Goal: Book appointment/travel/reservation

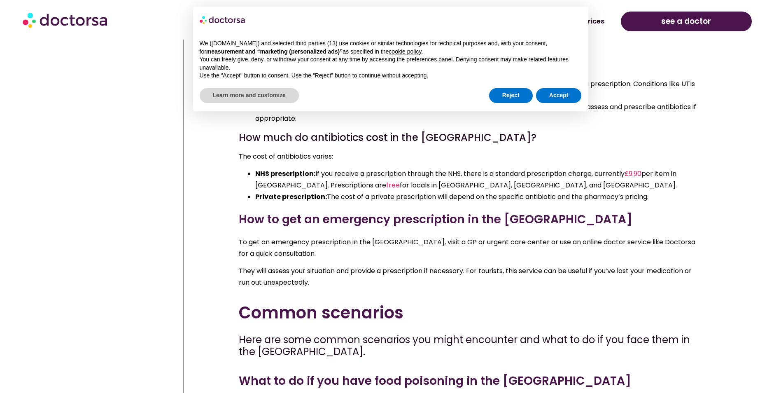
scroll to position [3394, 0]
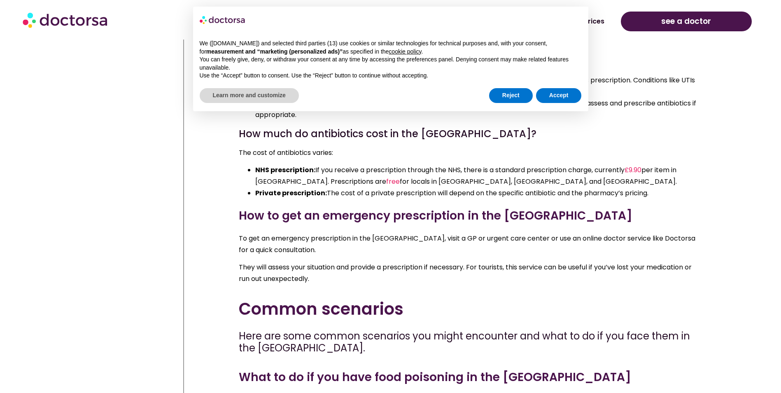
click at [441, 233] on span "To get an emergency prescription in the [GEOGRAPHIC_DATA], visit a GP or urgent…" at bounding box center [467, 243] width 457 height 21
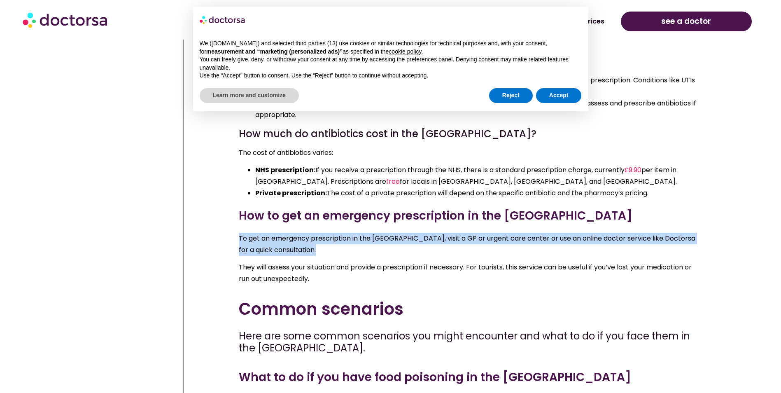
click at [441, 233] on span "To get an emergency prescription in the [GEOGRAPHIC_DATA], visit a GP or urgent…" at bounding box center [467, 243] width 457 height 21
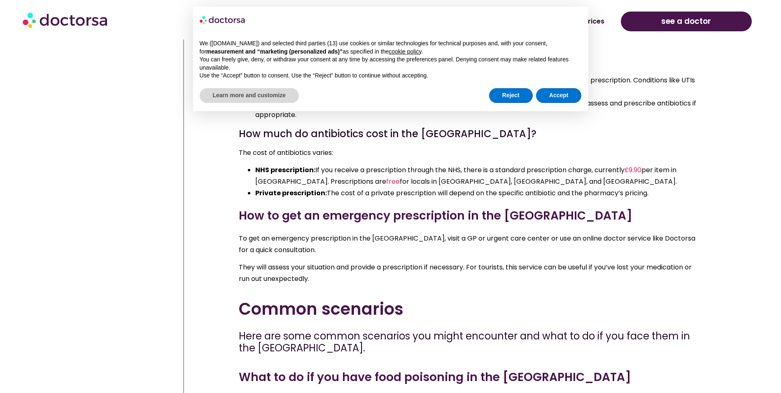
drag, startPoint x: 441, startPoint y: 227, endPoint x: 494, endPoint y: 252, distance: 58.8
click at [494, 262] on span "They will assess your situation and provide a prescription if necessary. For to…" at bounding box center [465, 272] width 453 height 21
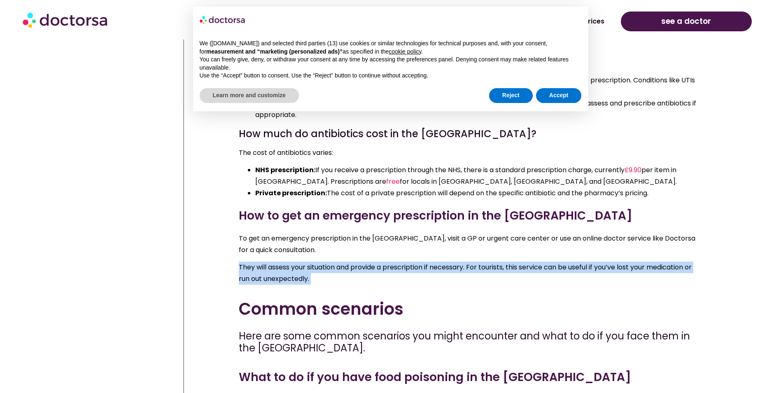
click at [494, 262] on span "They will assess your situation and provide a prescription if necessary. For to…" at bounding box center [465, 272] width 453 height 21
drag, startPoint x: 494, startPoint y: 252, endPoint x: 535, endPoint y: 270, distance: 44.6
click at [517, 278] on div "To get an emergency prescription in the [GEOGRAPHIC_DATA], visit a GP or urgent…" at bounding box center [469, 262] width 461 height 58
click at [559, 262] on span "They will assess your situation and provide a prescription if necessary. For to…" at bounding box center [465, 272] width 453 height 21
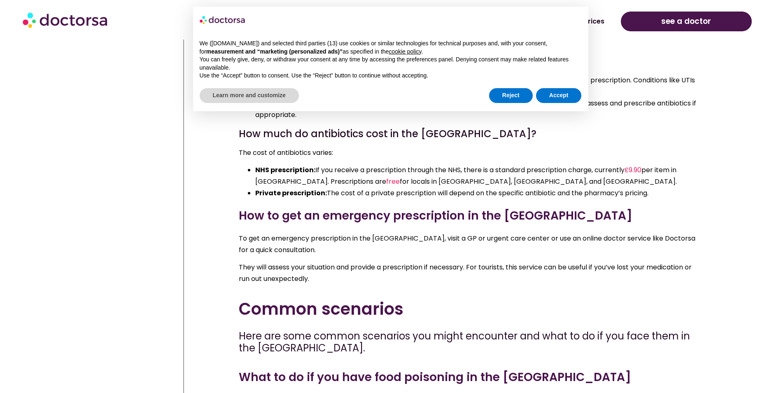
click at [441, 262] on span "They will assess your situation and provide a prescription if necessary. For to…" at bounding box center [465, 272] width 453 height 21
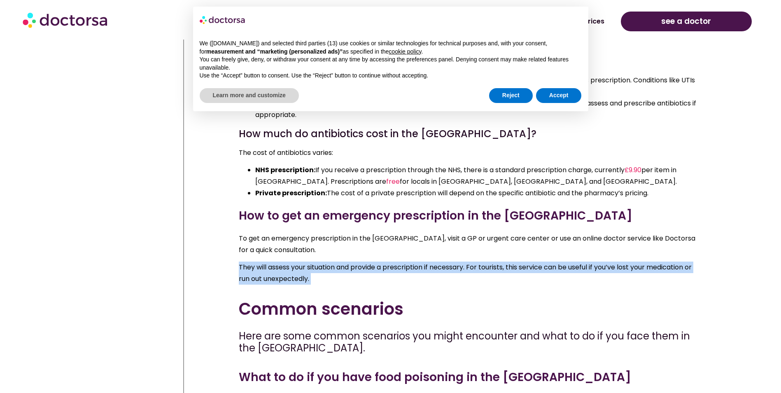
click at [441, 262] on span "They will assess your situation and provide a prescription if necessary. For to…" at bounding box center [465, 272] width 453 height 21
drag, startPoint x: 441, startPoint y: 254, endPoint x: 517, endPoint y: 268, distance: 76.9
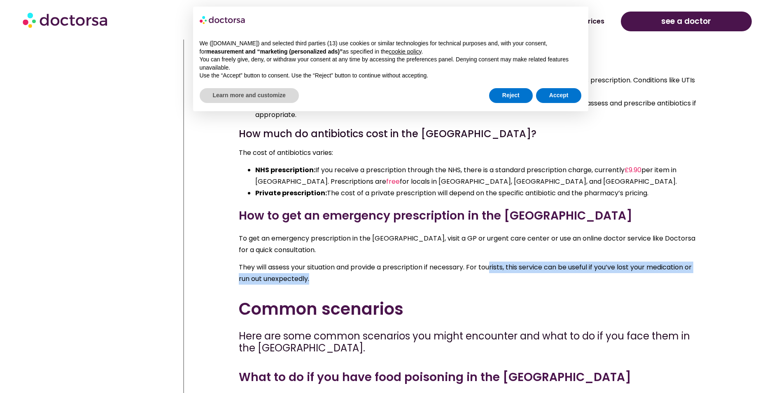
drag, startPoint x: 494, startPoint y: 255, endPoint x: 611, endPoint y: 269, distance: 118.1
click at [611, 269] on p "They will assess your situation and provide a prescription if necessary. For to…" at bounding box center [469, 272] width 461 height 23
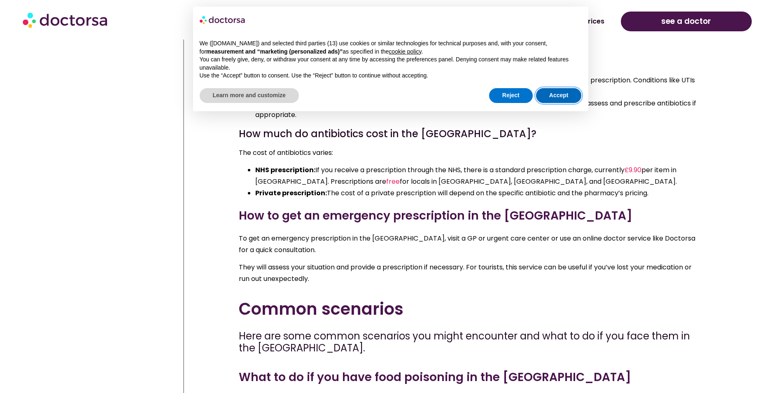
click at [548, 96] on button "Accept" at bounding box center [559, 95] width 46 height 15
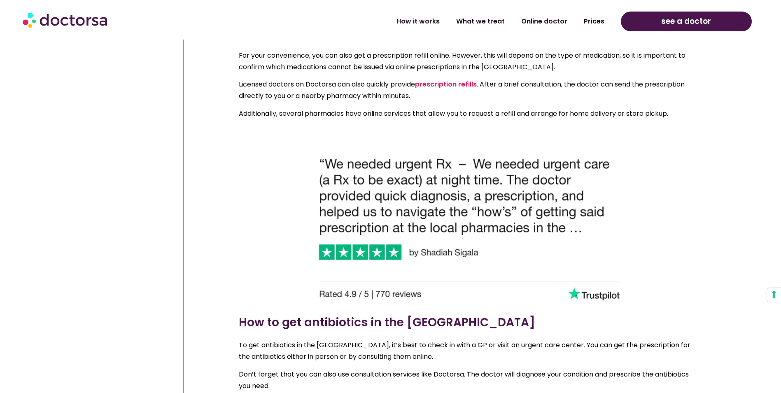
scroll to position [2900, 0]
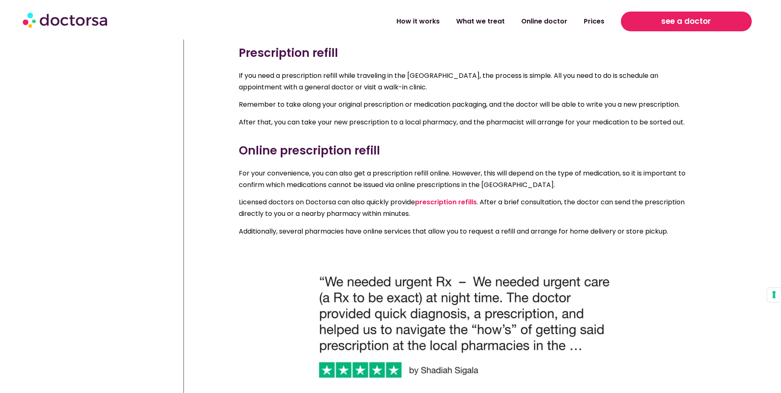
click at [732, 21] on link "see a doctor" at bounding box center [686, 22] width 131 height 20
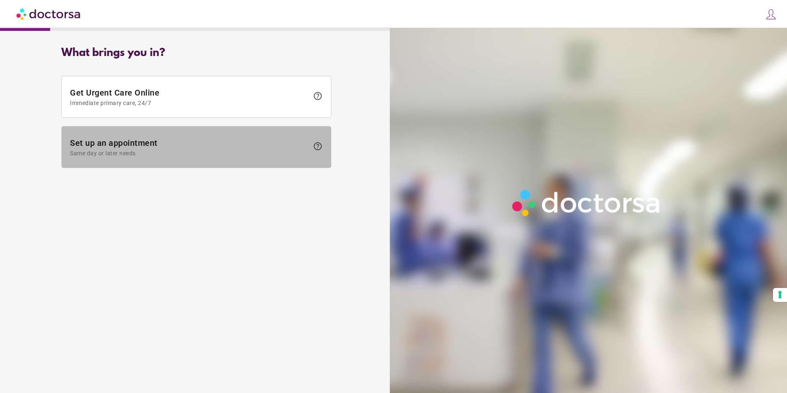
click at [286, 132] on span at bounding box center [196, 146] width 269 height 41
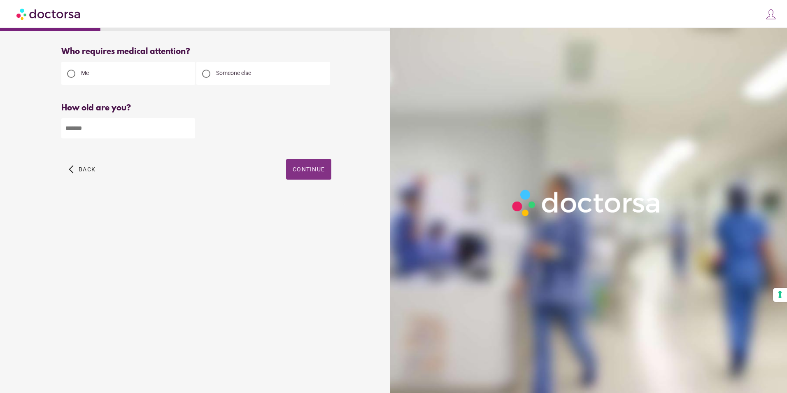
click at [301, 172] on span "Continue" at bounding box center [309, 169] width 32 height 7
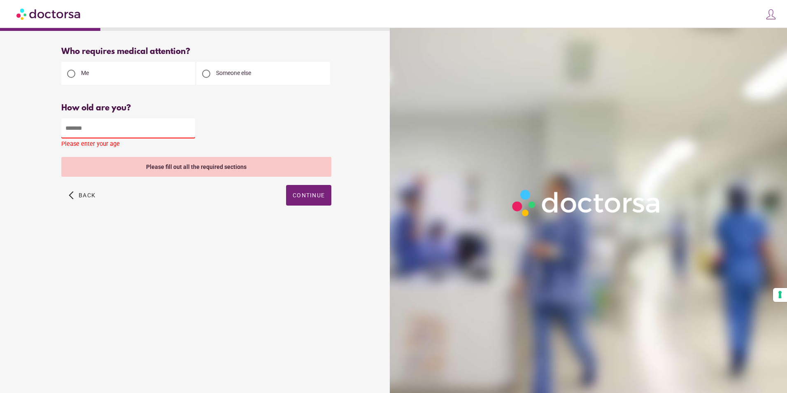
click at [132, 129] on input "number" at bounding box center [128, 128] width 134 height 20
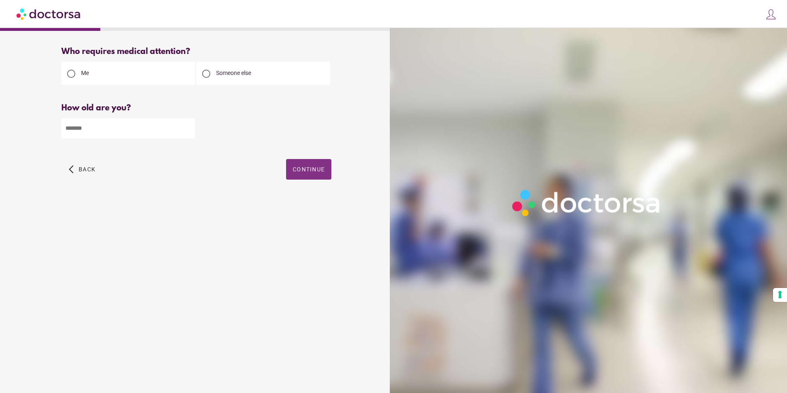
type input "**"
click at [301, 172] on span "Continue" at bounding box center [309, 169] width 32 height 7
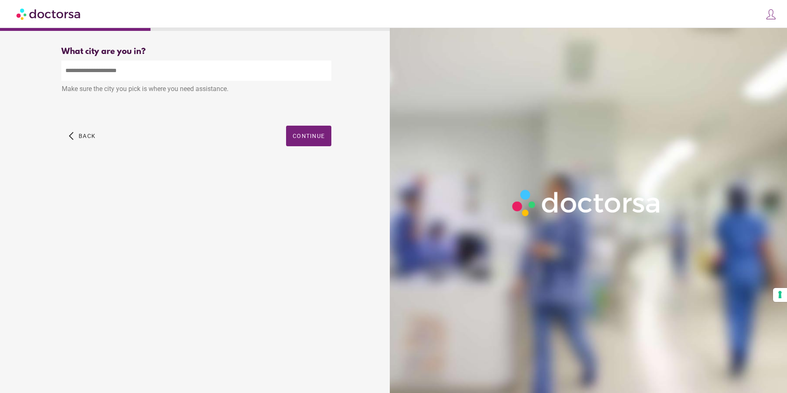
click at [219, 72] on input "text" at bounding box center [196, 71] width 270 height 20
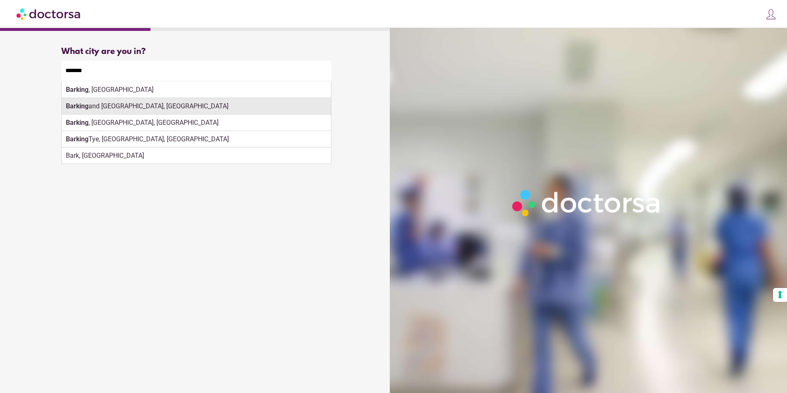
click at [148, 103] on div "Barking and Dagenham, UK" at bounding box center [196, 106] width 269 height 16
type input "**********"
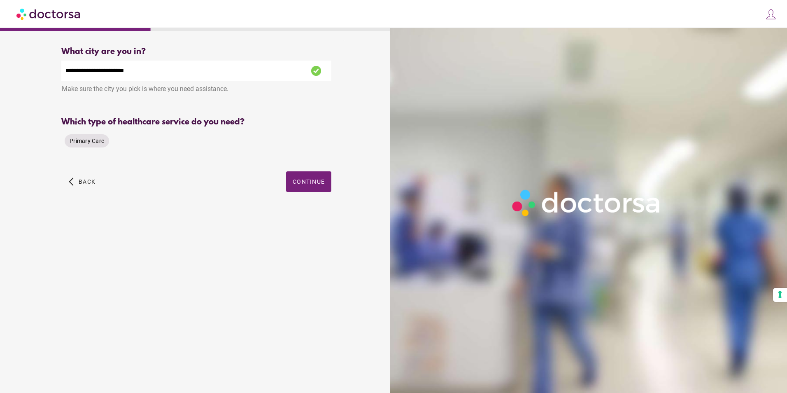
click at [93, 142] on span "Primary Care" at bounding box center [87, 141] width 35 height 7
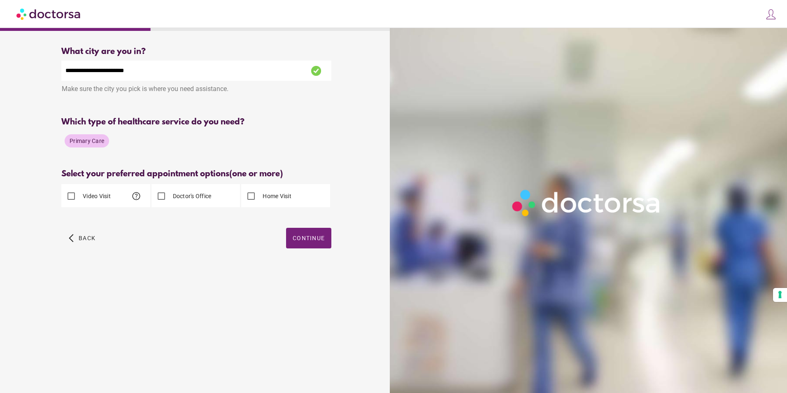
click at [91, 196] on label "Video Visit" at bounding box center [96, 196] width 30 height 8
click at [284, 234] on div "arrow_back_ios Back Continue" at bounding box center [196, 244] width 270 height 33
click at [322, 238] on span "Continue" at bounding box center [309, 238] width 32 height 7
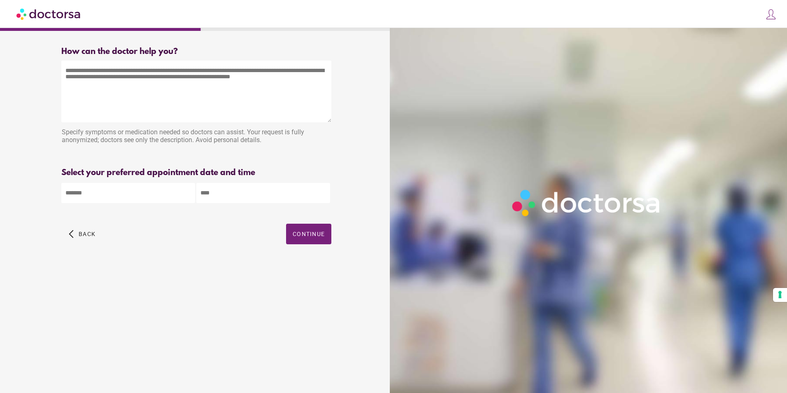
click at [165, 119] on textarea at bounding box center [196, 92] width 270 height 62
type textarea "**"
click at [154, 198] on body "**********" at bounding box center [393, 196] width 787 height 393
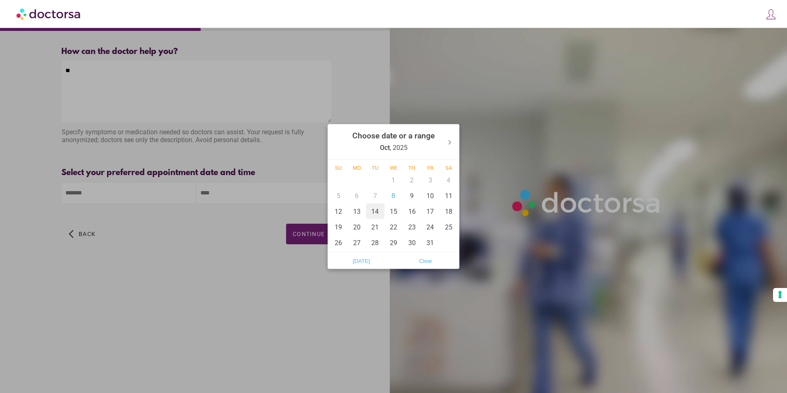
click at [376, 204] on div "14" at bounding box center [375, 211] width 19 height 16
click at [399, 198] on div "8" at bounding box center [394, 196] width 19 height 16
click at [382, 261] on span "Today" at bounding box center [361, 260] width 59 height 12
type input "******"
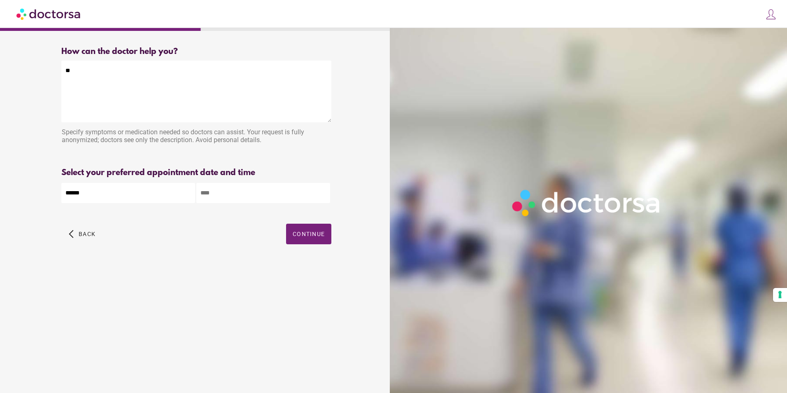
click at [263, 200] on input "text" at bounding box center [263, 193] width 134 height 20
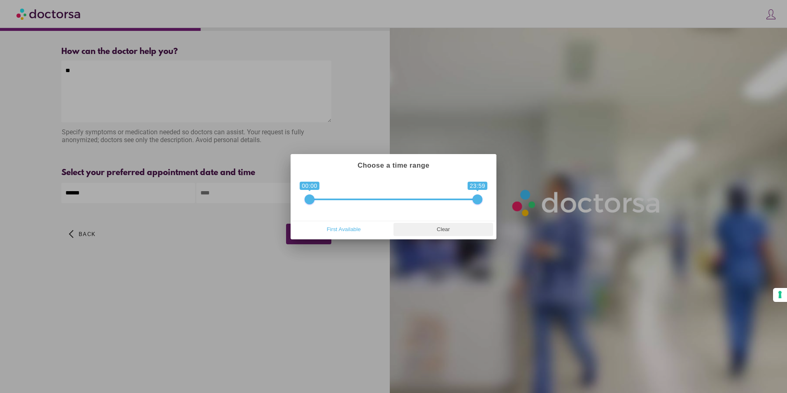
type input "**********"
click at [437, 231] on span "Clear" at bounding box center [443, 229] width 95 height 12
click at [360, 224] on span "First Available" at bounding box center [343, 229] width 95 height 12
type input "**********"
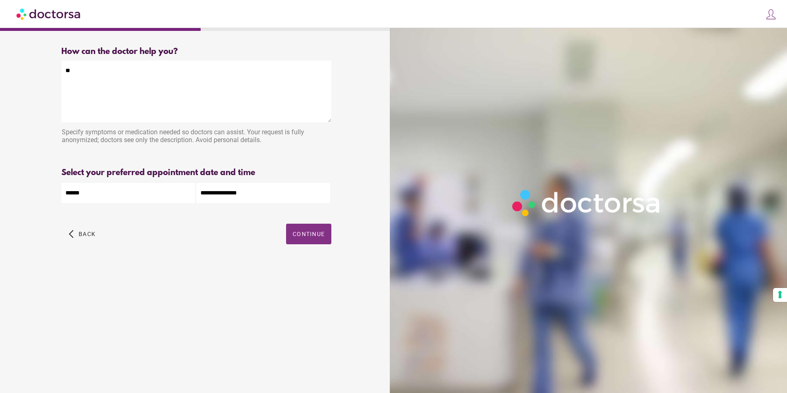
click at [294, 234] on span "Continue" at bounding box center [309, 234] width 32 height 7
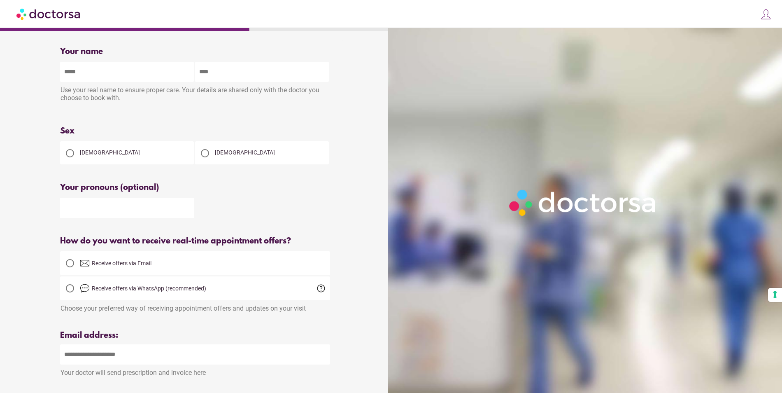
scroll to position [206, 0]
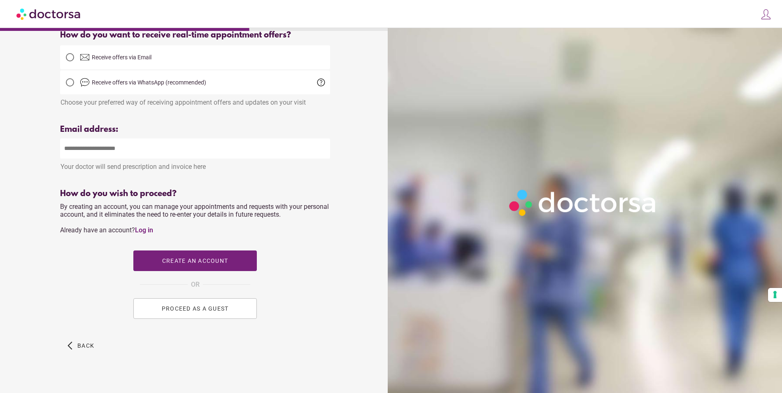
click at [210, 307] on button "PROCEED AS A GUEST" at bounding box center [195, 308] width 124 height 21
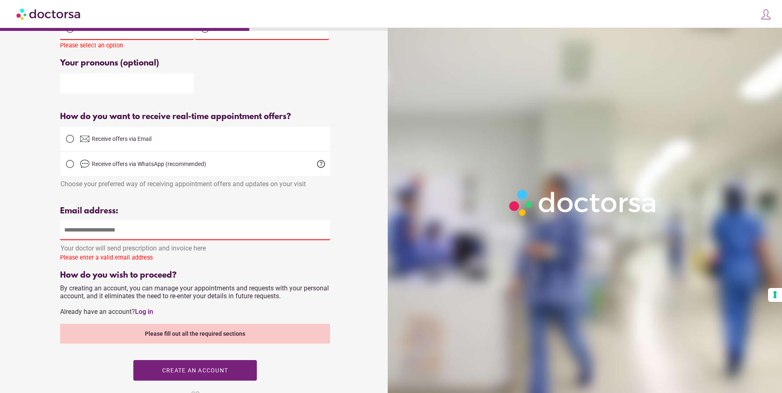
scroll to position [82, 0]
